Goal: Information Seeking & Learning: Learn about a topic

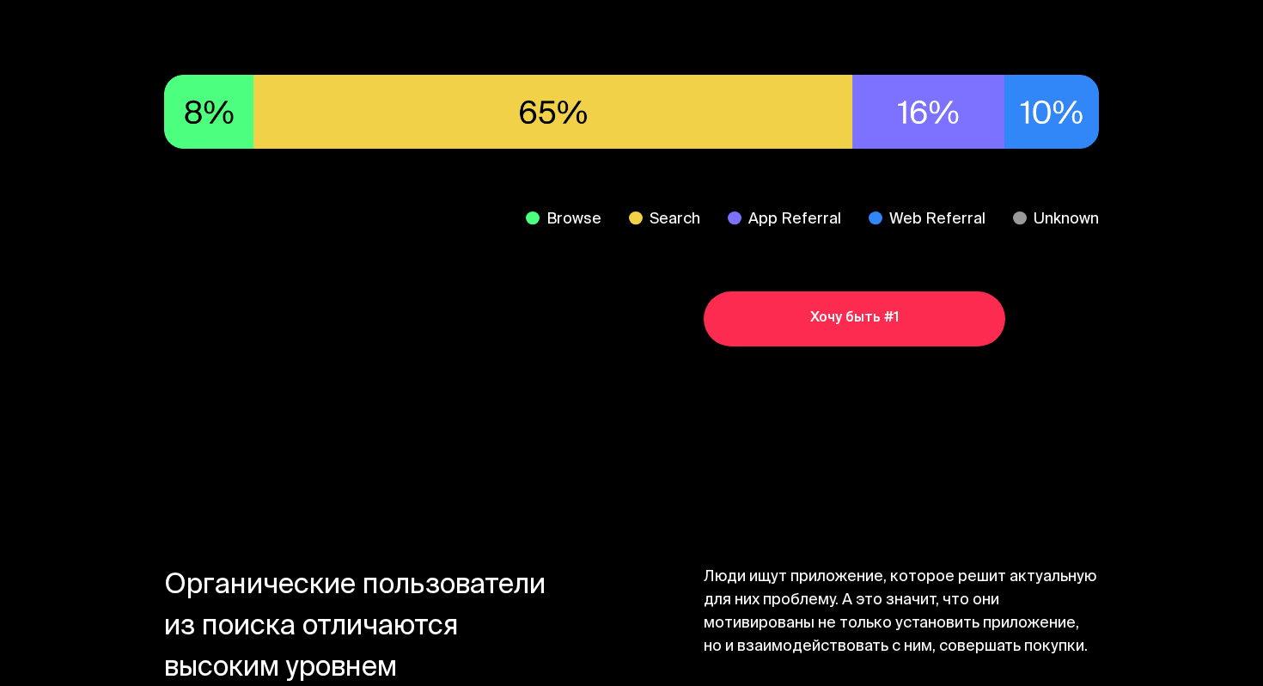
scroll to position [1345, 0]
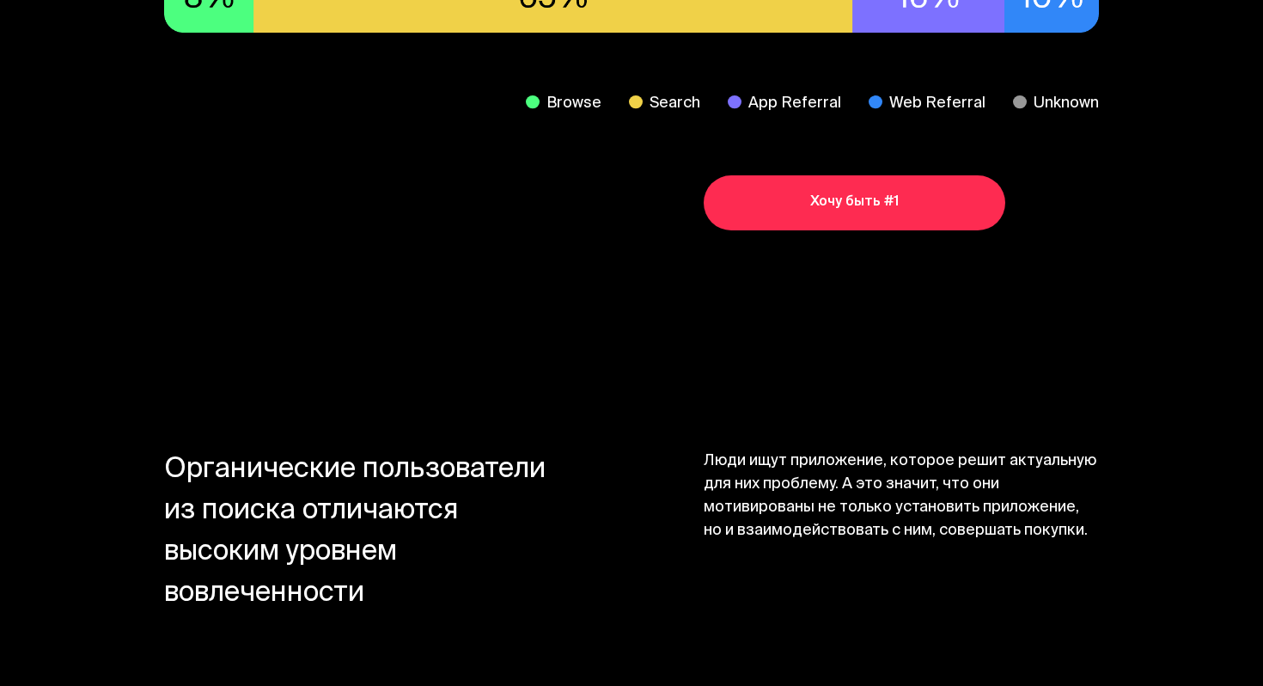
click at [675, 274] on section "До 70% всех органических установок приходит из поиска магазинов А основная их ч…" at bounding box center [631, 2] width 1263 height 675
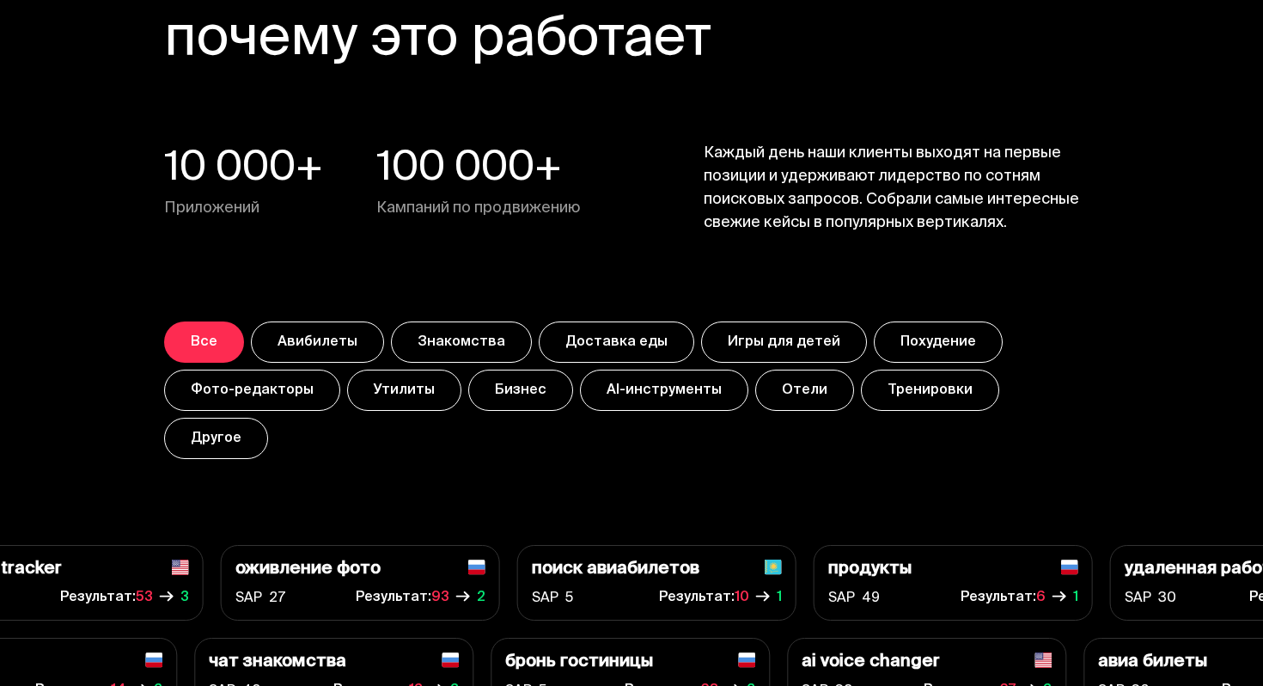
click at [628, 277] on section "Тысяча и одно доказательство почему это работает 10 000+ Приложений 100 000+ Ка…" at bounding box center [631, 175] width 1263 height 737
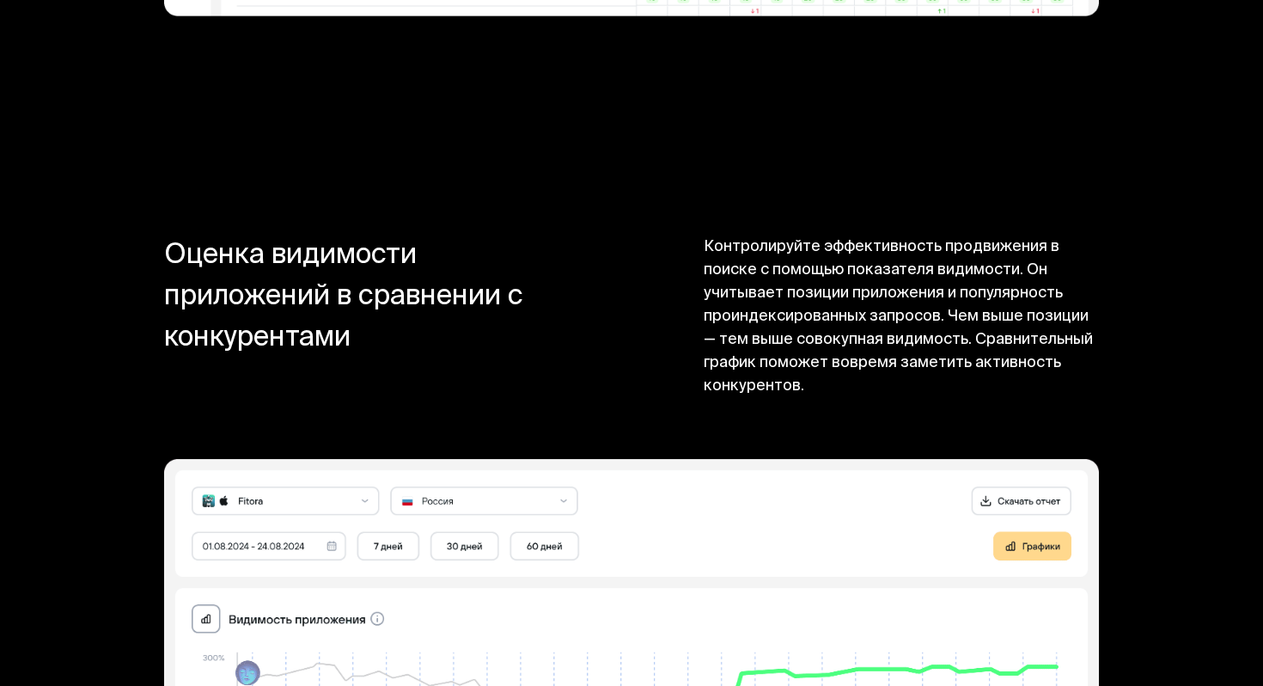
scroll to position [14496, 0]
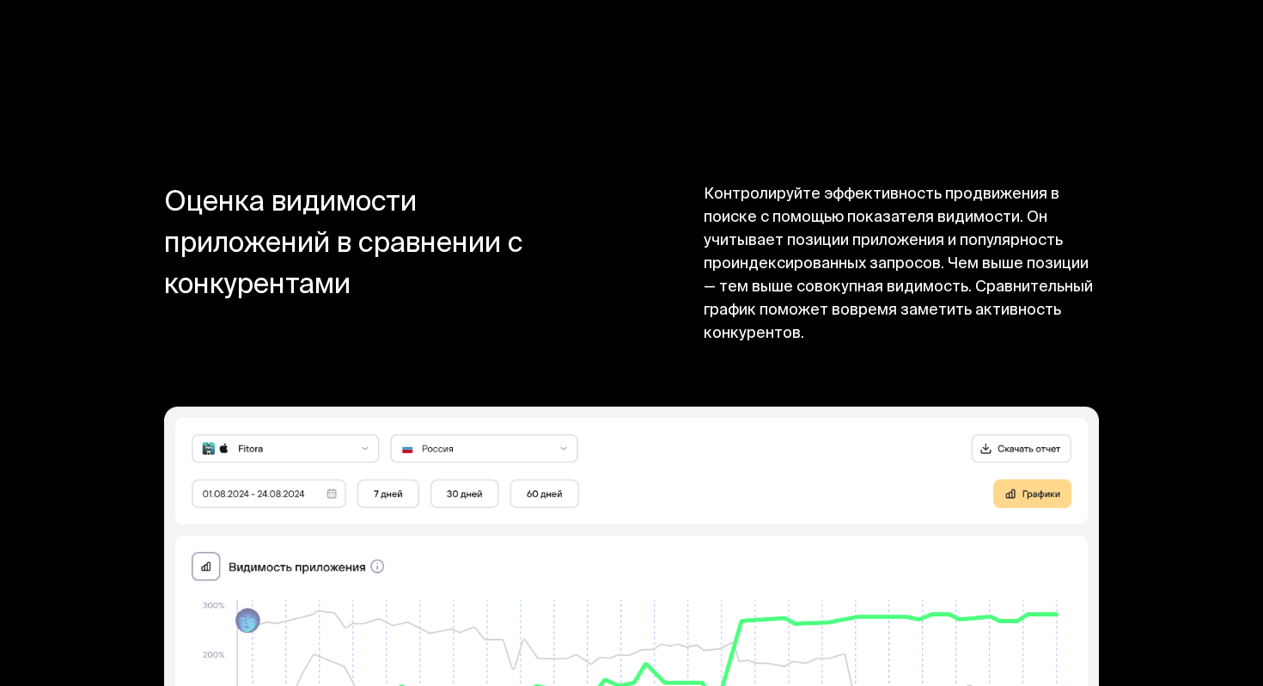
drag, startPoint x: 150, startPoint y: 113, endPoint x: 819, endPoint y: 275, distance: 688.1
click at [819, 275] on section "Оценка видимости приложений в сравнении с конкурентами Контролируйте эффективно…" at bounding box center [631, 496] width 1263 height 844
click at [819, 273] on section "Оценка видимости приложений в сравнении с конкурентами Контролируйте эффективно…" at bounding box center [631, 496] width 1263 height 844
drag, startPoint x: 163, startPoint y: 107, endPoint x: 810, endPoint y: 259, distance: 664.8
click at [810, 259] on section "Оценка видимости приложений в сравнении с конкурентами Контролируйте эффективно…" at bounding box center [631, 496] width 1263 height 844
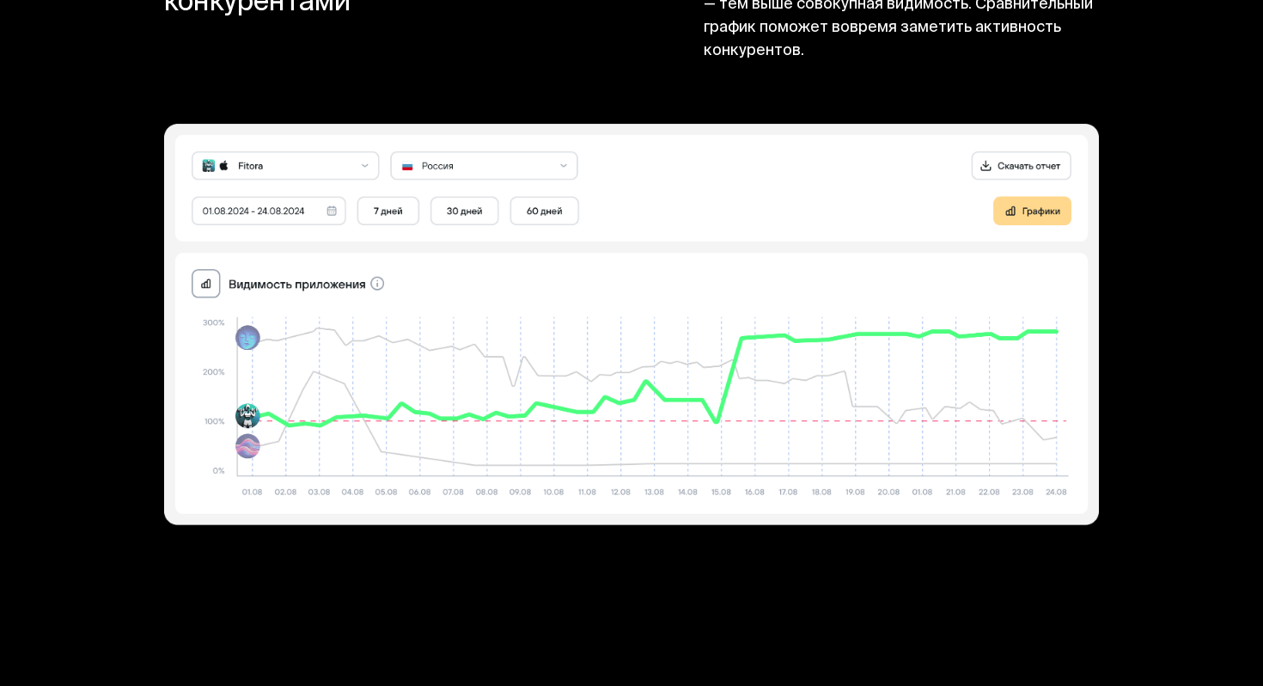
scroll to position [15079, 0]
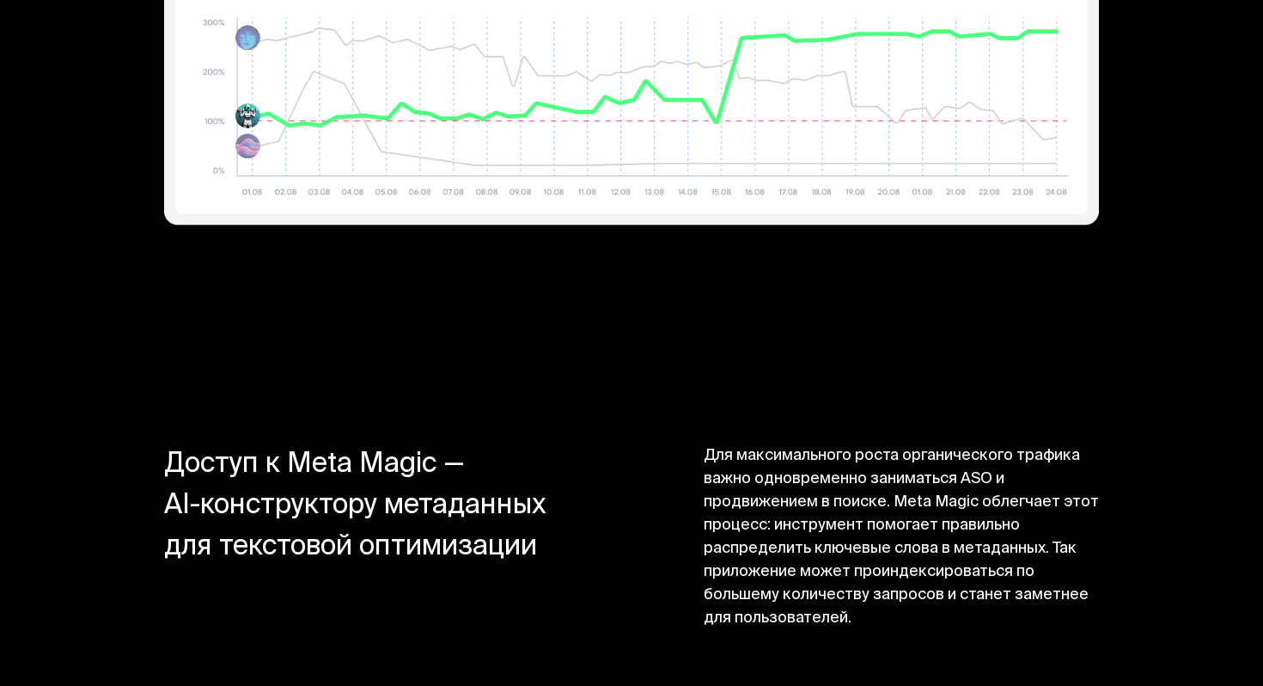
drag, startPoint x: 150, startPoint y: 363, endPoint x: 877, endPoint y: 545, distance: 749.5
click at [390, 445] on h4 "Доступ к Meta Magic — AI-конструктору метаданных для текстовой оптимизации" at bounding box center [361, 538] width 395 height 186
drag, startPoint x: 164, startPoint y: 364, endPoint x: 878, endPoint y: 542, distance: 736.0
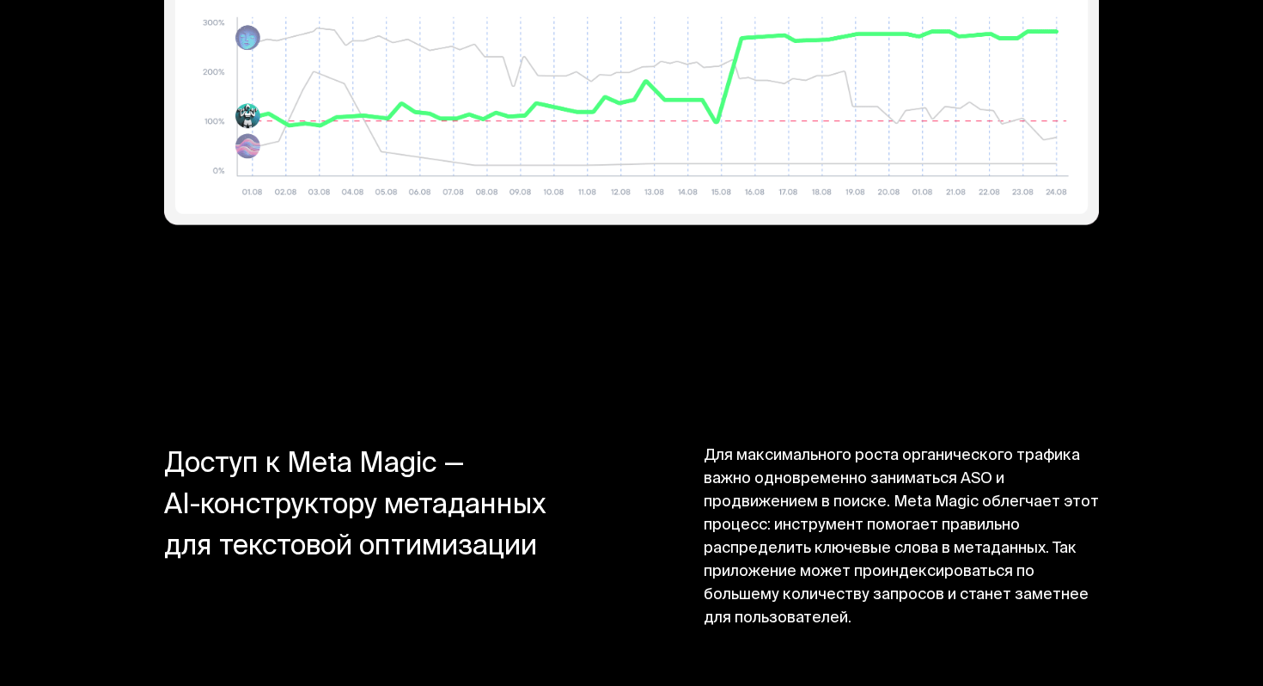
click at [722, 503] on span "Для максимального роста органического трафика важно одновременно заниматься ASO…" at bounding box center [901, 538] width 395 height 186
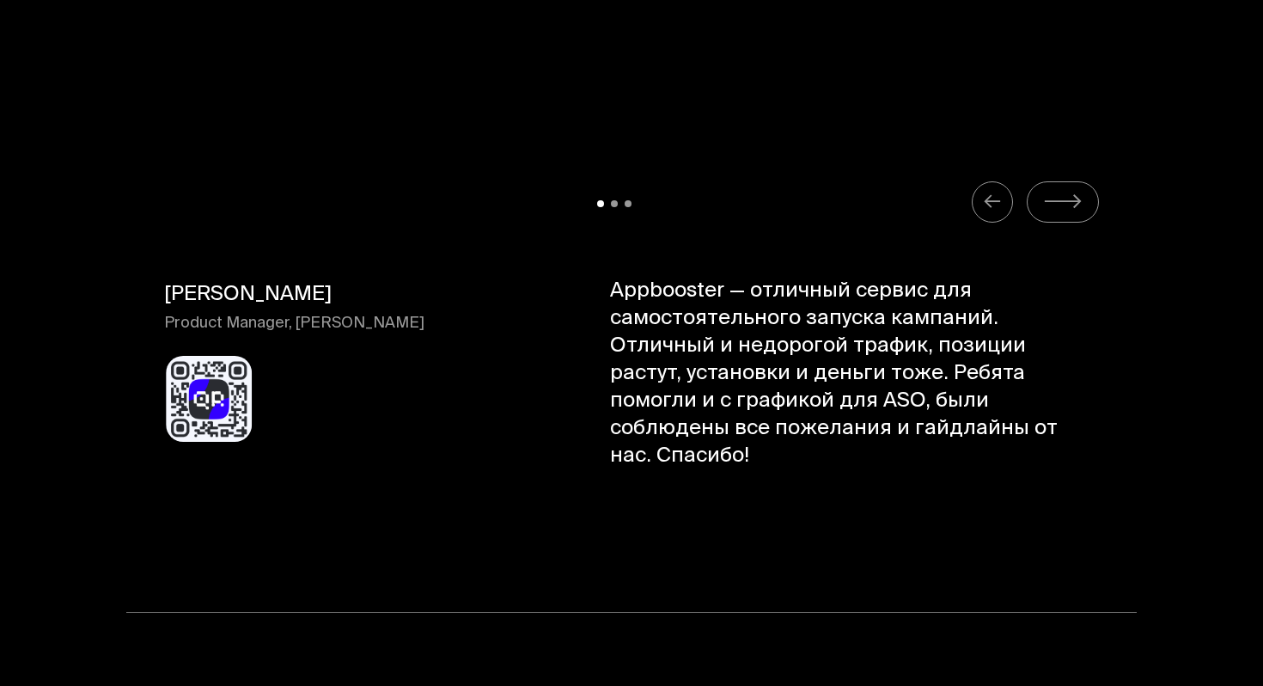
scroll to position [17525, 0]
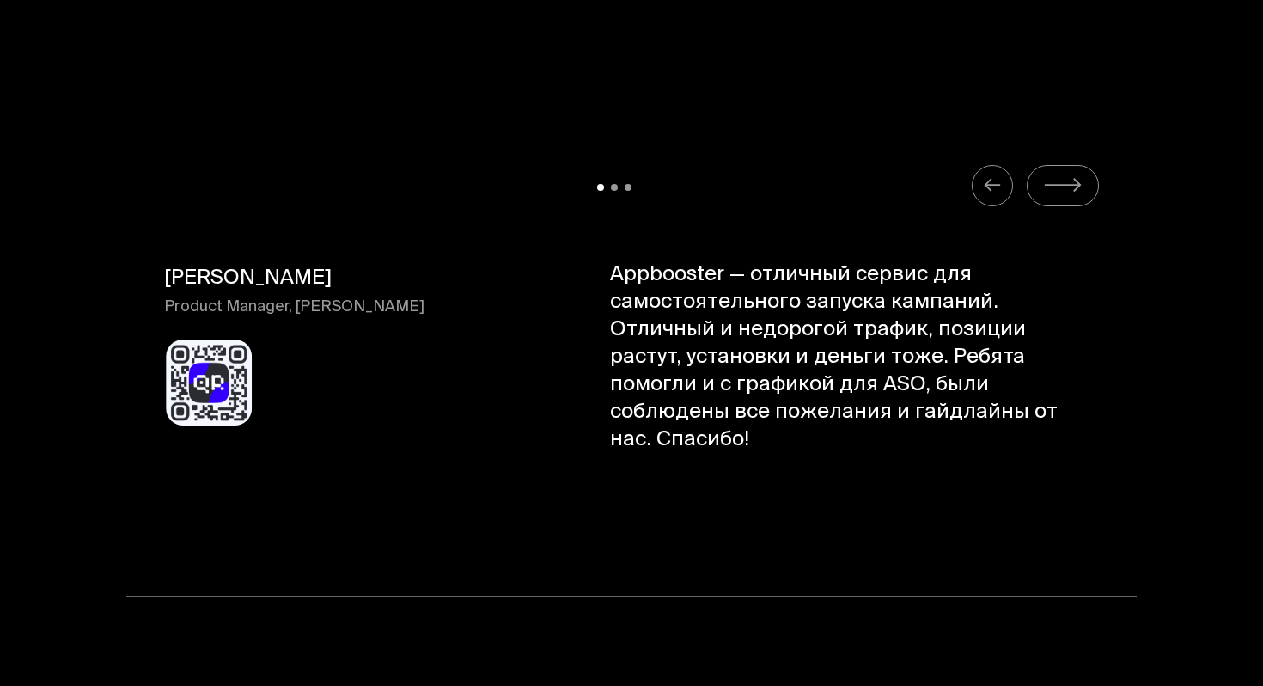
click at [600, 479] on section "slide 2 of 3 [PERSON_NAME] СРО, [GEOGRAPHIC_DATA] Appbooster — одна из немногих…" at bounding box center [631, 325] width 1263 height 541
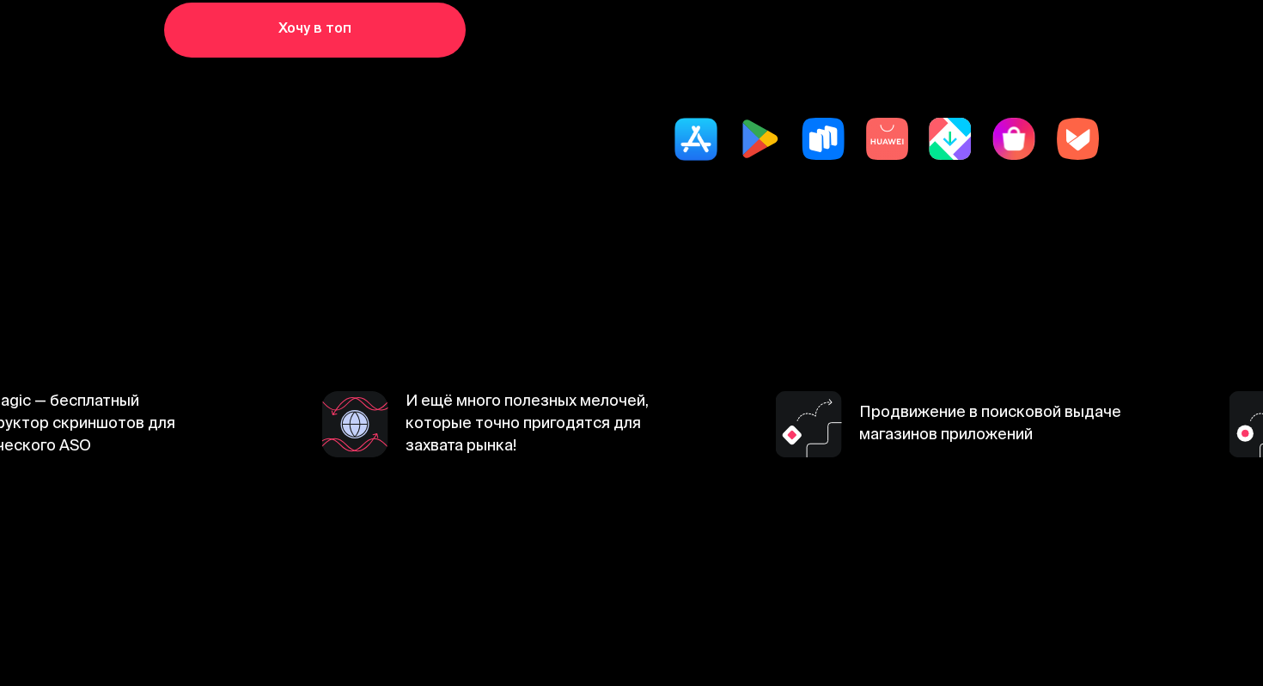
scroll to position [0, 0]
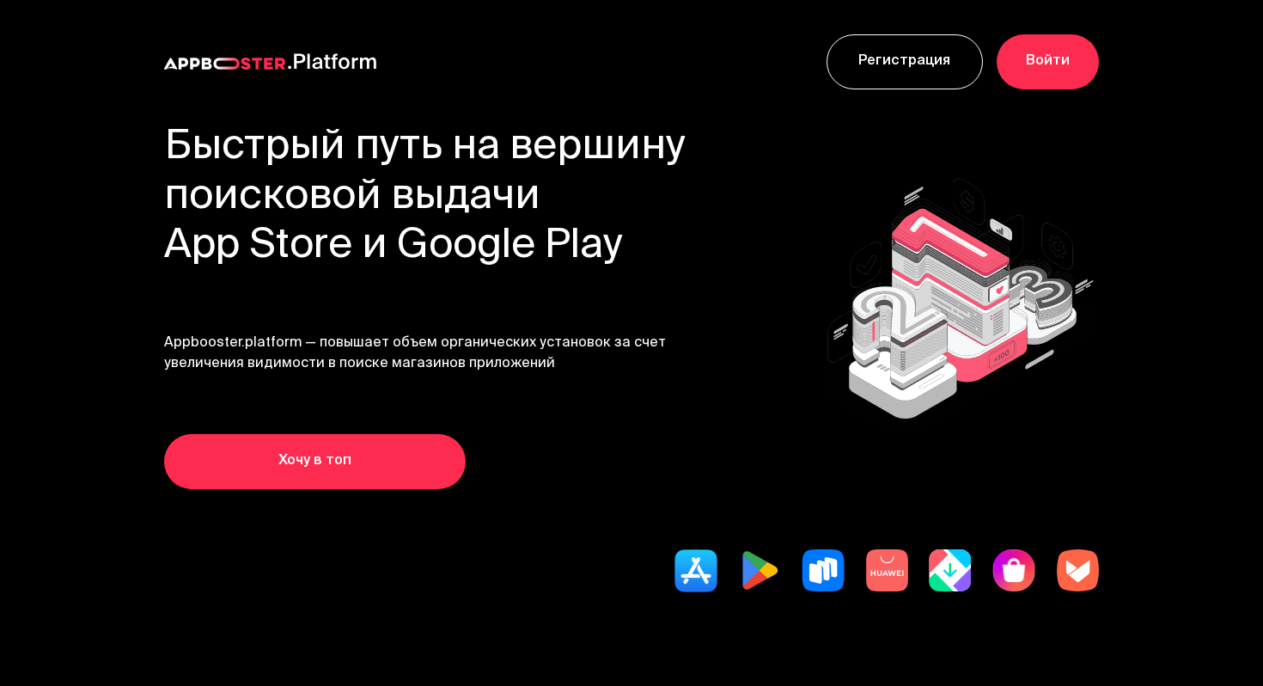
click at [817, 575] on img at bounding box center [823, 570] width 43 height 43
